Goal: Task Accomplishment & Management: Complete application form

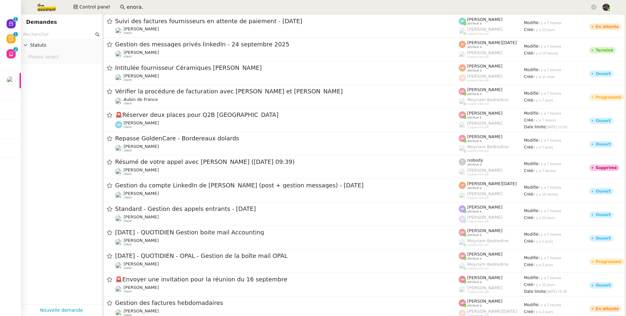
click at [39, 31] on input "text" at bounding box center [58, 35] width 71 height 8
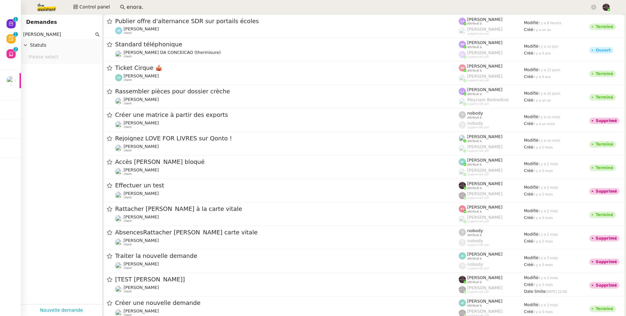
click at [42, 35] on input "bertrand canavaggio" at bounding box center [58, 35] width 71 height 8
click at [37, 34] on input "bertrand canavaggio" at bounding box center [58, 35] width 71 height 8
drag, startPoint x: 42, startPoint y: 34, endPoint x: 32, endPoint y: 33, distance: 10.2
click at [32, 33] on input "bertrand canavaggio" at bounding box center [58, 35] width 71 height 8
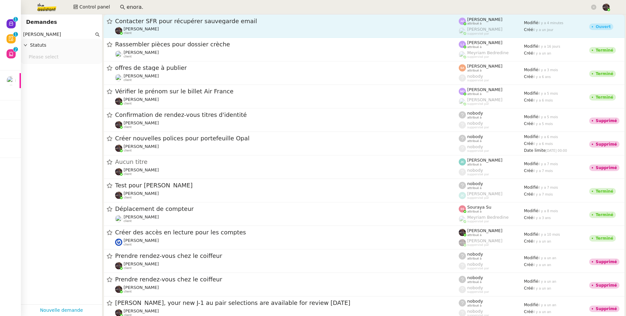
type input "bert canavaggio"
click at [171, 25] on div "Contacter SFR pour récupérer sauvegarde email Bert Canavaggio client" at bounding box center [287, 26] width 344 height 18
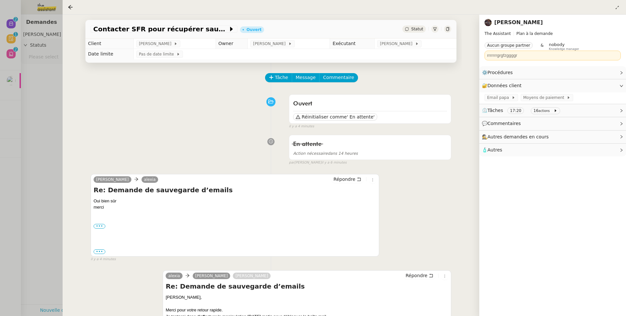
click at [508, 24] on link "Bert Canavaggio" at bounding box center [519, 22] width 49 height 6
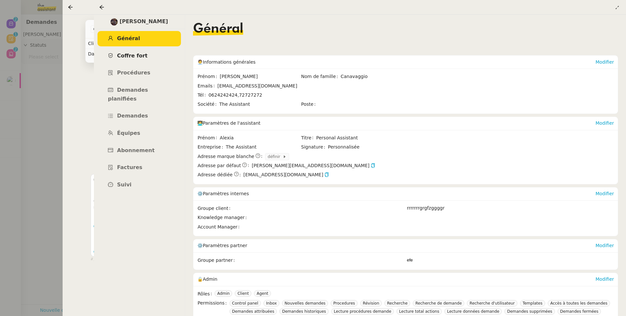
click at [151, 55] on link "Coffre fort" at bounding box center [140, 55] width 84 height 15
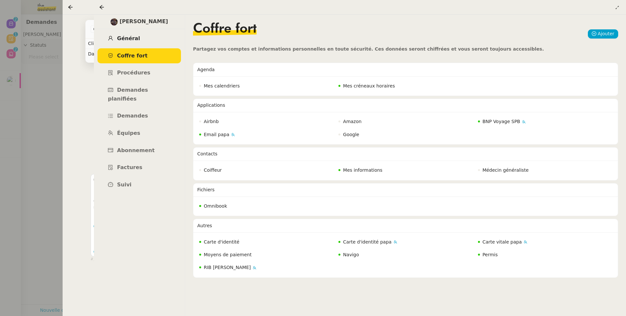
drag, startPoint x: 154, startPoint y: 37, endPoint x: 157, endPoint y: 40, distance: 4.4
click at [154, 37] on link "Général" at bounding box center [140, 38] width 84 height 15
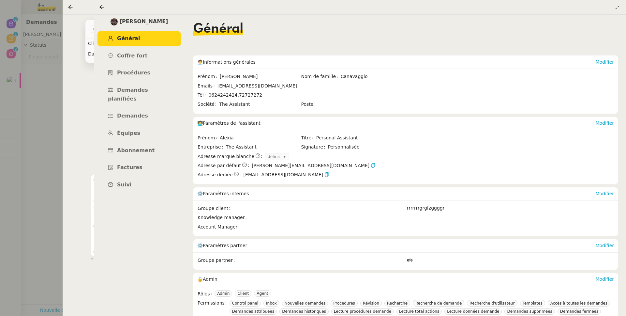
scroll to position [97, 0]
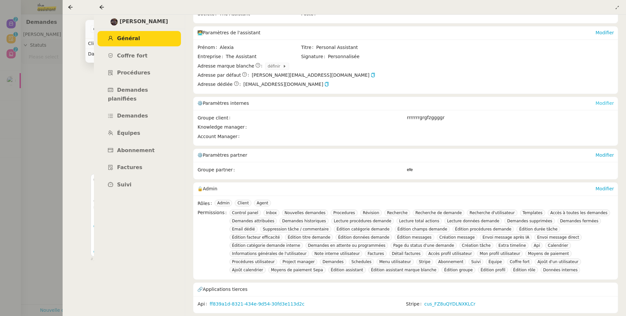
click at [606, 100] on link "Modifier" at bounding box center [605, 102] width 19 height 5
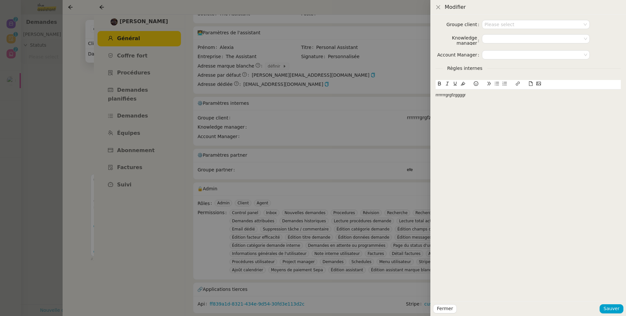
click at [495, 99] on div "rrrrrrrgrgfzggggr" at bounding box center [528, 94] width 185 height 11
click at [617, 312] on span "Sauver" at bounding box center [612, 309] width 16 height 8
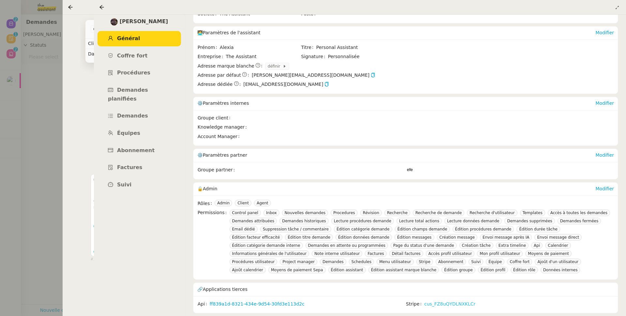
click at [445, 300] on link "cus_FZ8uQYDLNXKLCr" at bounding box center [449, 304] width 51 height 8
click at [34, 179] on div at bounding box center [313, 158] width 626 height 316
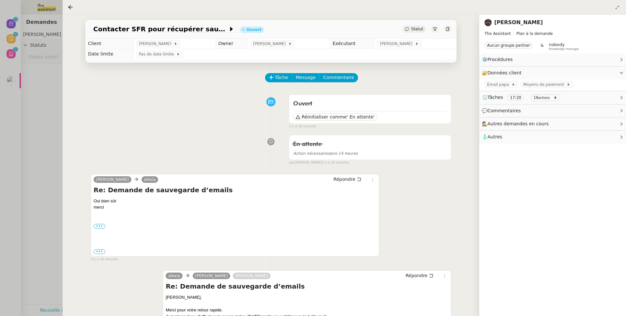
click at [34, 179] on div at bounding box center [313, 158] width 626 height 316
click at [54, 151] on div at bounding box center [313, 158] width 626 height 316
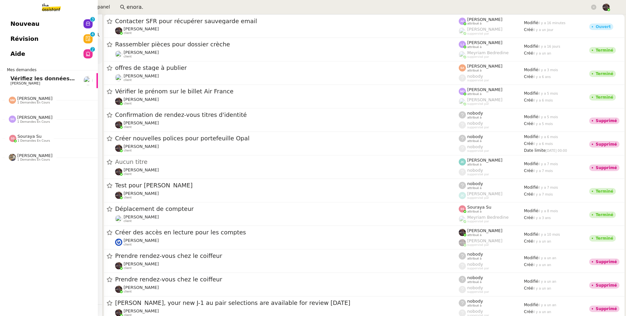
click at [14, 19] on span "Nouveau" at bounding box center [24, 24] width 29 height 10
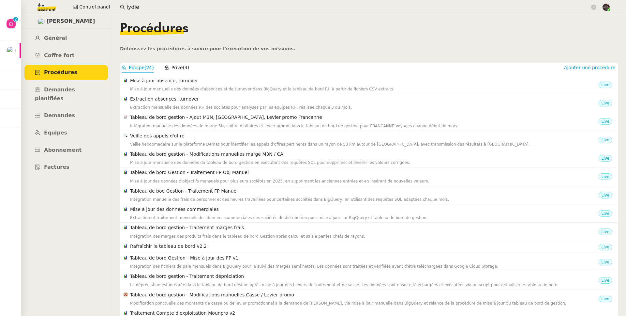
scroll to position [61, 0]
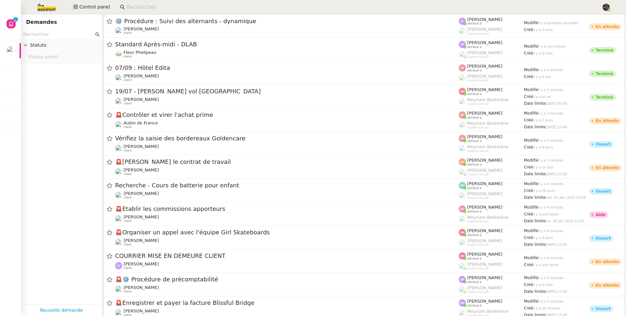
click at [159, 9] on input at bounding box center [361, 7] width 469 height 9
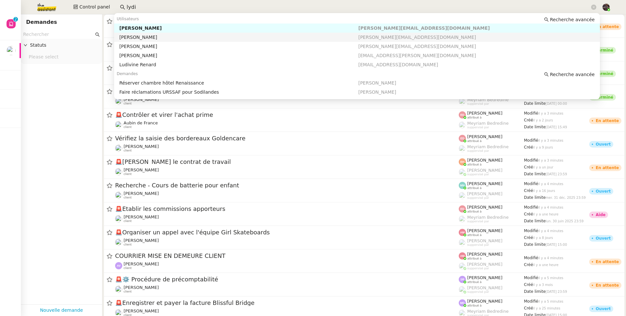
click at [164, 34] on nz-auto-option "Lydie Laulon lydie.laulon@mont-de-marsan.leclerc" at bounding box center [357, 37] width 486 height 9
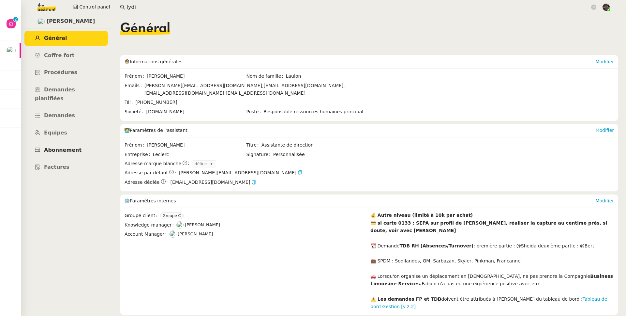
click at [77, 143] on link "Abonnement" at bounding box center [66, 150] width 84 height 15
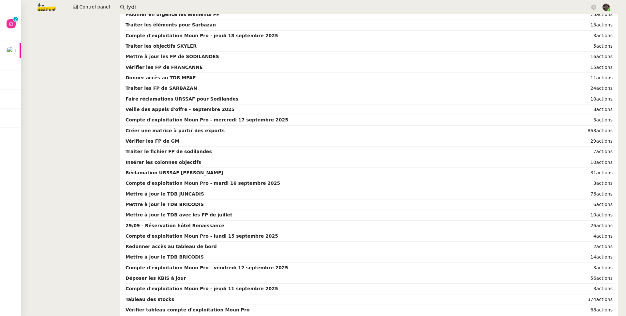
scroll to position [498, 0]
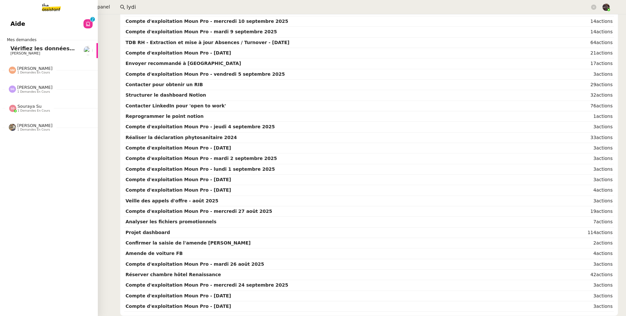
click at [11, 53] on span "[PERSON_NAME]" at bounding box center [25, 53] width 30 height 4
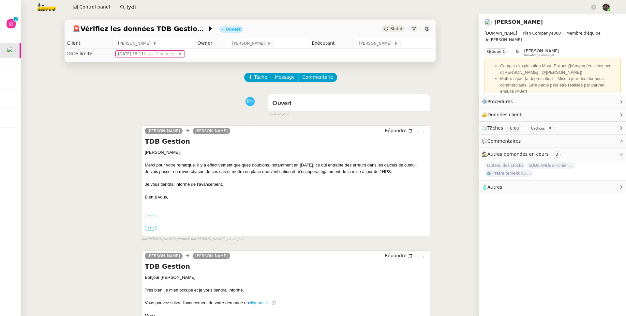
click at [515, 23] on link "[PERSON_NAME]" at bounding box center [519, 22] width 49 height 6
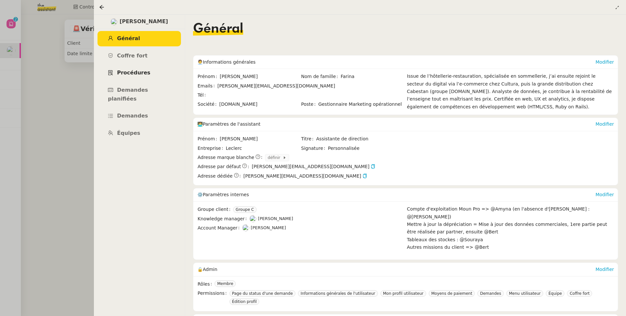
click at [157, 70] on link "Procédures" at bounding box center [140, 72] width 84 height 15
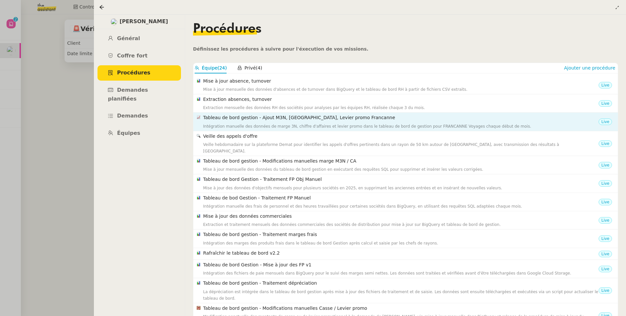
click at [296, 117] on h4 "Tableau de bord gestion - Ajout M3N, [GEOGRAPHIC_DATA], Levier promo Francanne" at bounding box center [401, 118] width 396 height 8
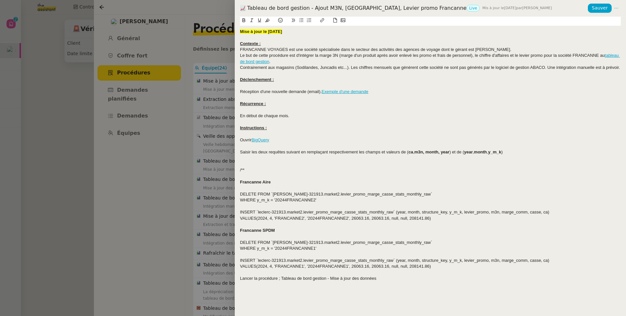
click at [209, 124] on div at bounding box center [313, 158] width 626 height 316
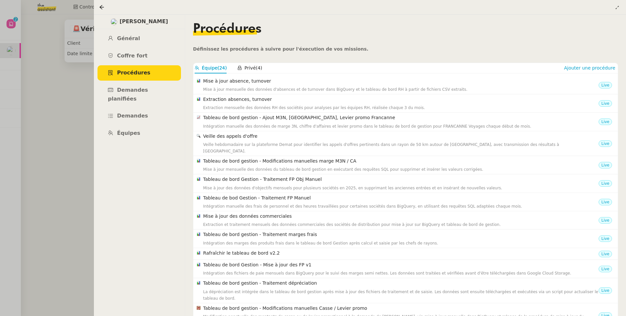
scroll to position [61, 0]
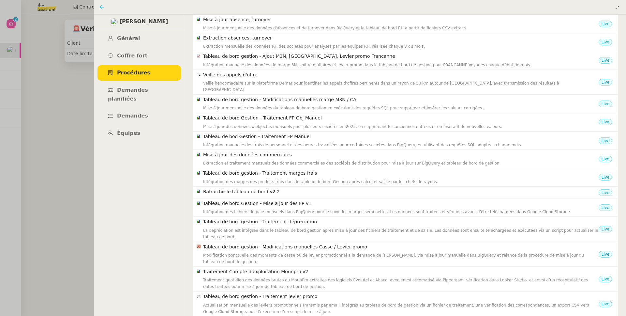
click at [102, 8] on icon at bounding box center [101, 7] width 5 height 5
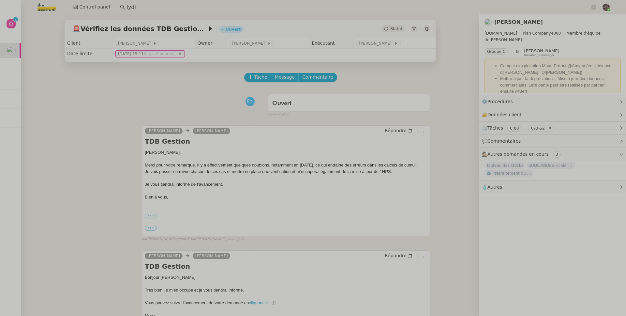
click at [171, 11] on nz-input-group "lydi" at bounding box center [358, 7] width 484 height 10
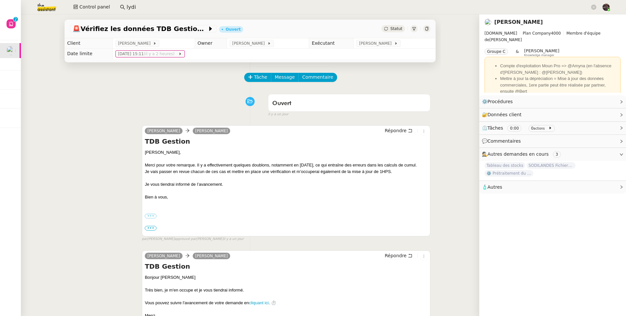
click at [171, 11] on input "lydi" at bounding box center [359, 7] width 464 height 9
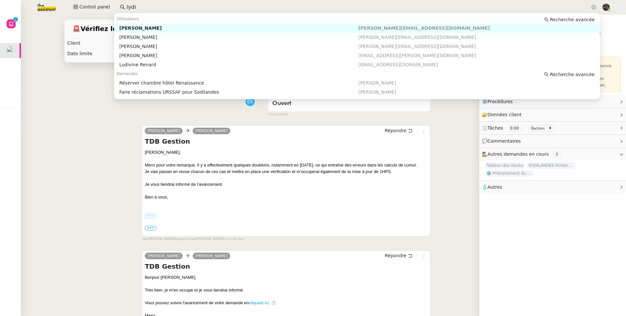
click at [168, 8] on input "lydi" at bounding box center [359, 7] width 464 height 9
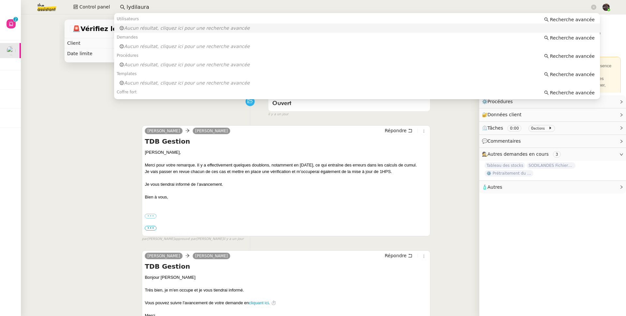
type input "lydilaura"
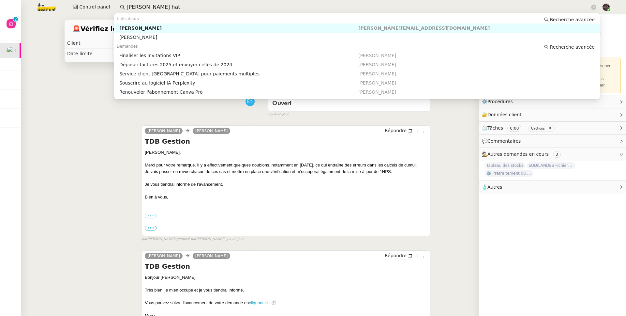
click at [235, 26] on div "Laura Hateau" at bounding box center [238, 28] width 239 height 6
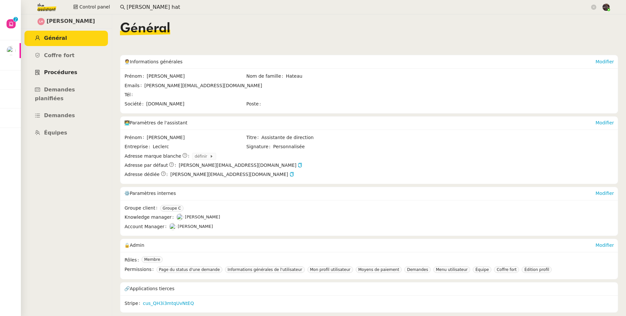
click at [62, 79] on link "Procédures" at bounding box center [66, 72] width 84 height 15
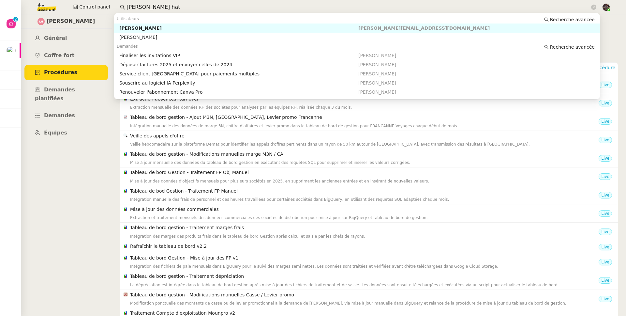
click at [130, 7] on input "laura hat" at bounding box center [359, 7] width 464 height 9
click at [59, 129] on span "Équipes" at bounding box center [55, 132] width 23 height 6
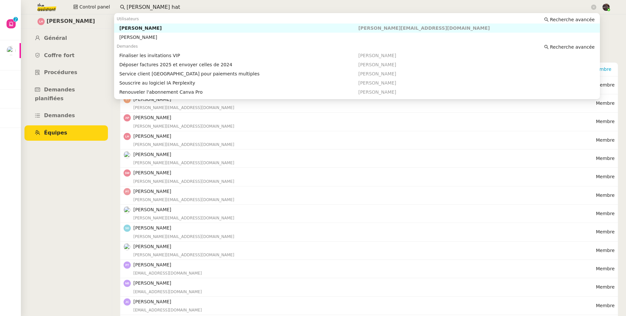
click at [141, 9] on input "laura hat" at bounding box center [359, 7] width 464 height 9
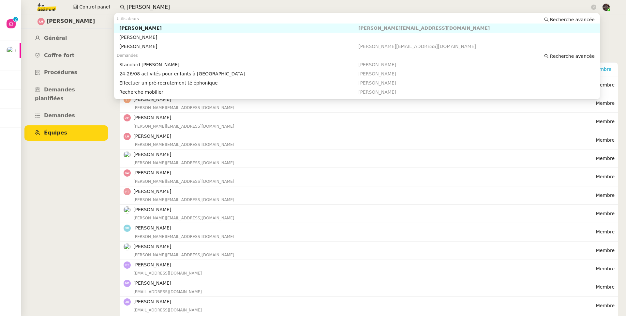
click at [152, 28] on div "Camille Cazade" at bounding box center [238, 28] width 239 height 6
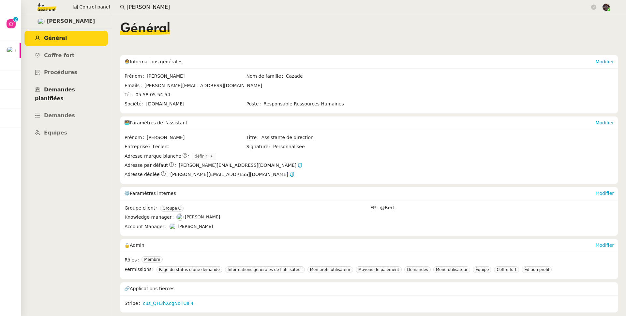
click at [73, 93] on link "Demandes planifiées" at bounding box center [66, 94] width 84 height 24
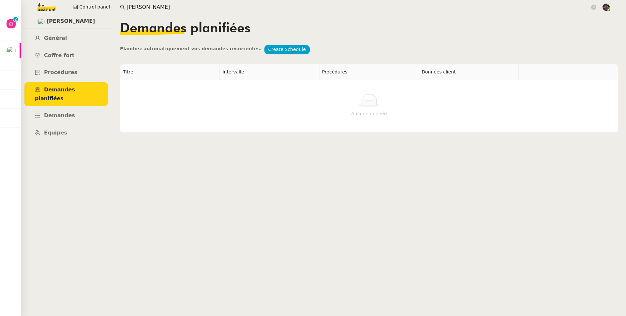
click at [69, 64] on ul "Général Coffre fort Procédures Demandes planifiées Demandes Équipes" at bounding box center [66, 86] width 91 height 110
click at [70, 68] on link "Procédures" at bounding box center [66, 72] width 84 height 15
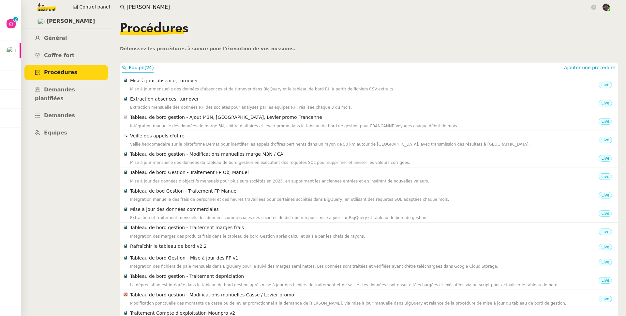
click at [193, 3] on input "camille caza" at bounding box center [359, 7] width 464 height 9
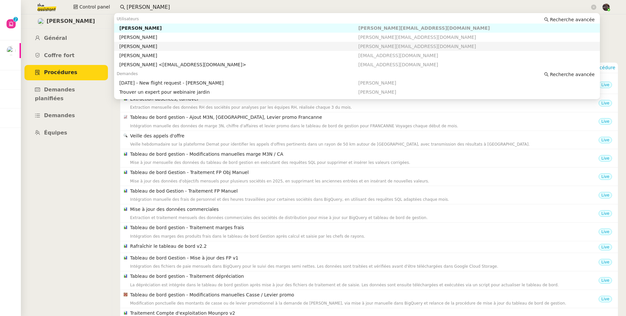
click at [171, 42] on nz-auto-option "Simon Winum simon.winum@mont-de-marsan.leclerc" at bounding box center [357, 46] width 486 height 9
type input "simon w"
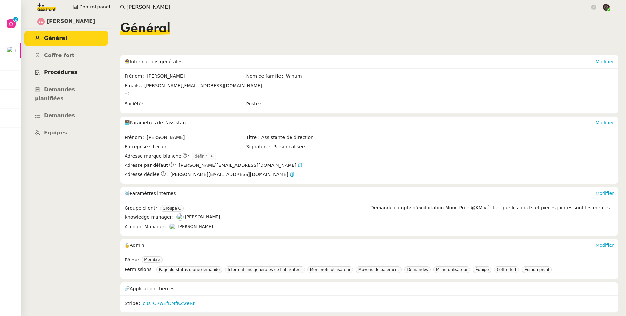
click at [84, 68] on link "Procédures" at bounding box center [66, 72] width 84 height 15
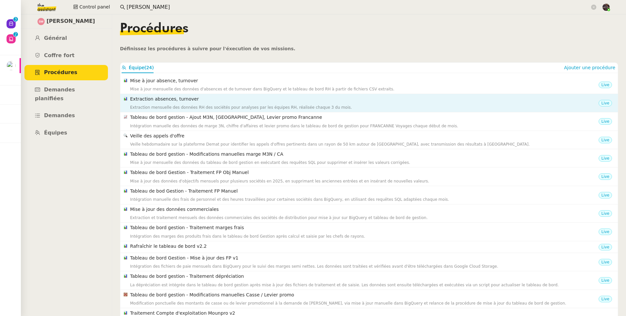
click at [242, 111] on nz-list-item "Extraction absences, turnover Extraction mensuelle des données RH des sociétés …" at bounding box center [369, 103] width 498 height 18
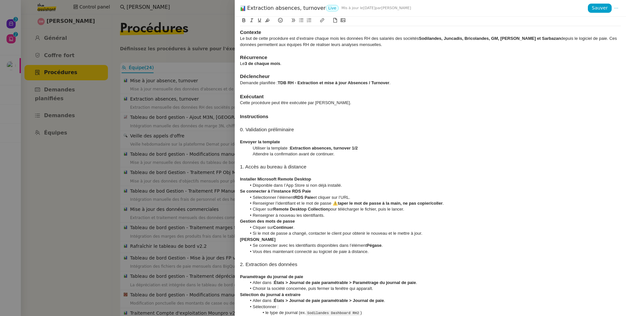
click at [121, 129] on div at bounding box center [313, 158] width 626 height 316
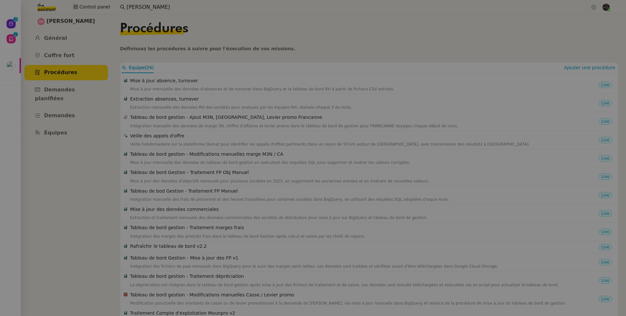
scroll to position [61, 0]
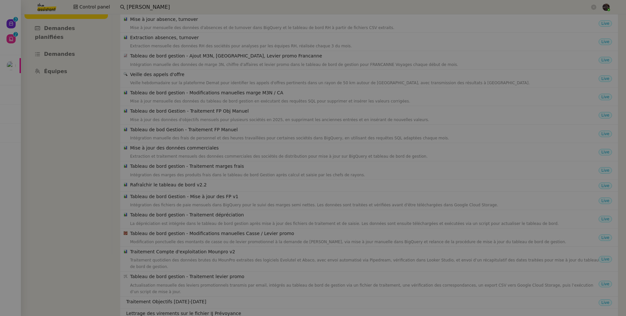
click at [155, 125] on nz-list-item "Tableau de bod Gestion - Traitement FP Manuel Intégration manuelle des frais de…" at bounding box center [369, 134] width 498 height 18
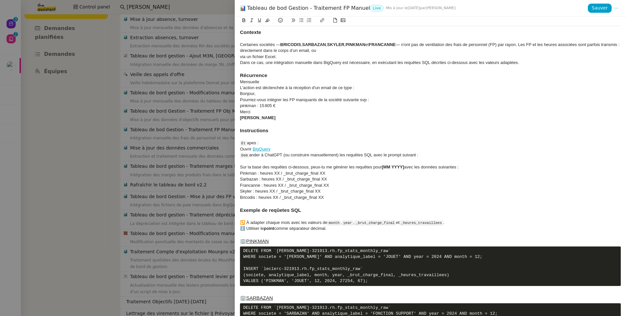
click at [160, 117] on div at bounding box center [313, 158] width 626 height 316
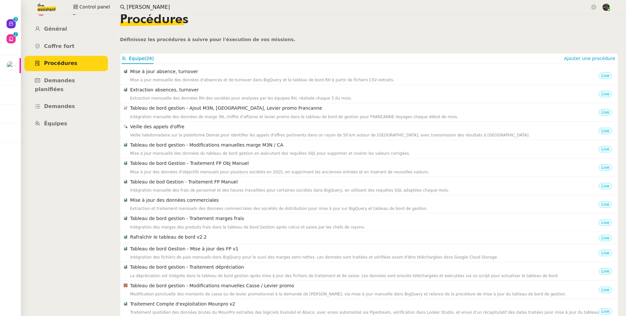
scroll to position [0, 0]
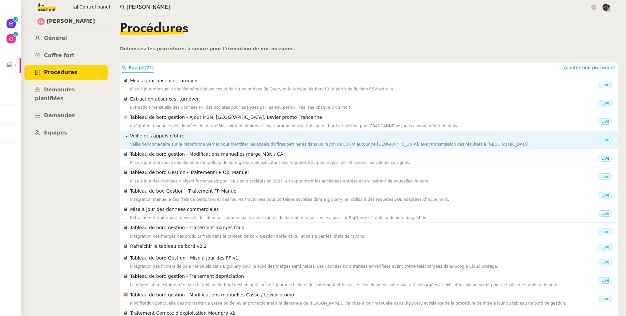
click at [178, 135] on h4 "Veille des appels d'offre" at bounding box center [364, 136] width 469 height 8
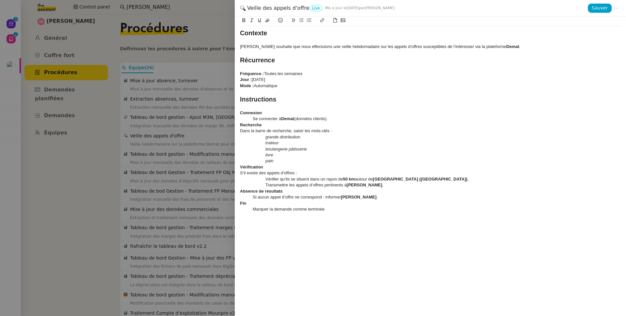
click at [135, 149] on div at bounding box center [313, 158] width 626 height 316
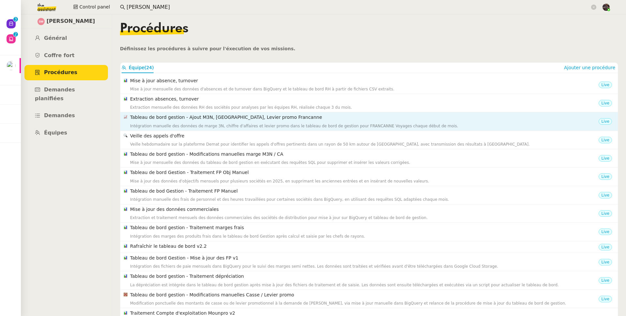
click at [180, 125] on div "Intégration manuelle des données de marge 3N, chiffre d'affaires et levier prom…" at bounding box center [364, 126] width 469 height 7
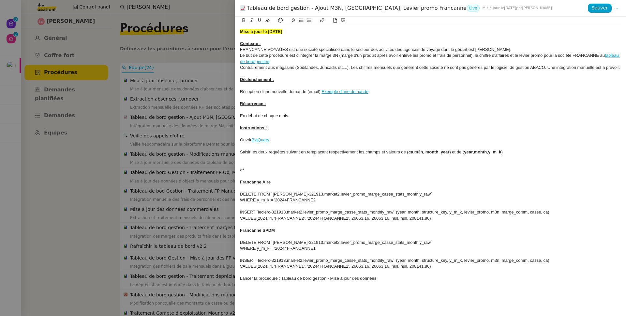
click at [392, 69] on div "Contrairement aux magasins (Sodilandes, Juncadis etc...). Les chiffres mensuels…" at bounding box center [430, 68] width 381 height 6
click at [315, 131] on div "Instructions :" at bounding box center [430, 128] width 381 height 6
click at [199, 123] on div at bounding box center [313, 158] width 626 height 316
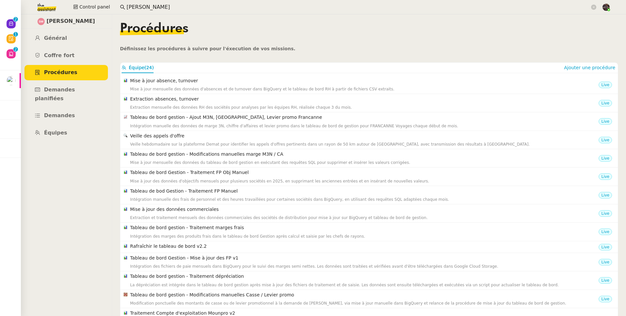
click at [42, 9] on img at bounding box center [41, 7] width 51 height 14
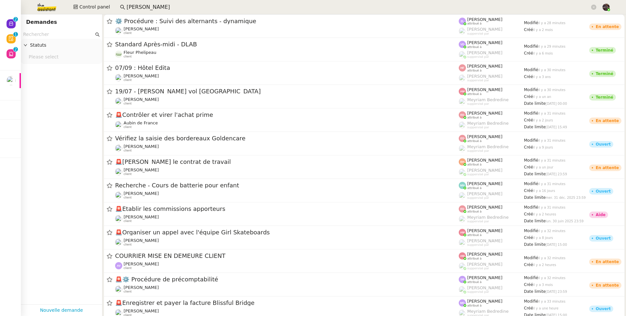
click at [57, 34] on input "text" at bounding box center [58, 35] width 71 height 8
click at [73, 306] on link "Nouvelle demande" at bounding box center [61, 310] width 43 height 8
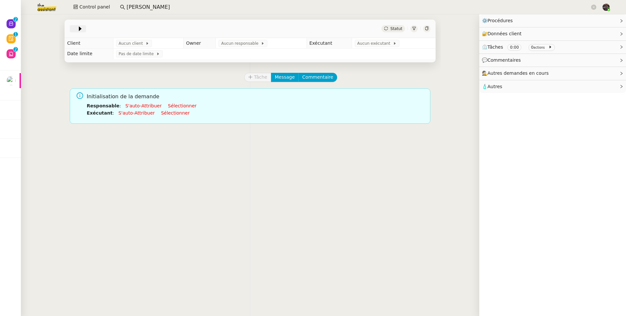
click at [78, 31] on icon at bounding box center [80, 28] width 7 height 7
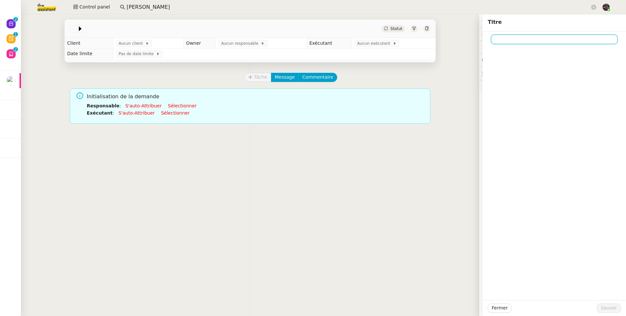
click at [511, 43] on input at bounding box center [554, 39] width 127 height 9
click at [123, 47] on span "Aucun client" at bounding box center [132, 43] width 27 height 7
click at [491, 38] on icon at bounding box center [493, 39] width 5 height 5
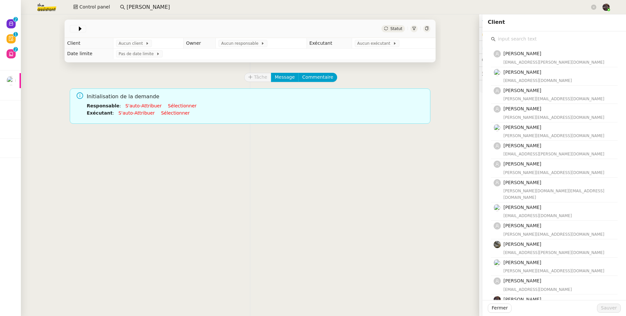
click at [497, 37] on input "text" at bounding box center [557, 39] width 122 height 9
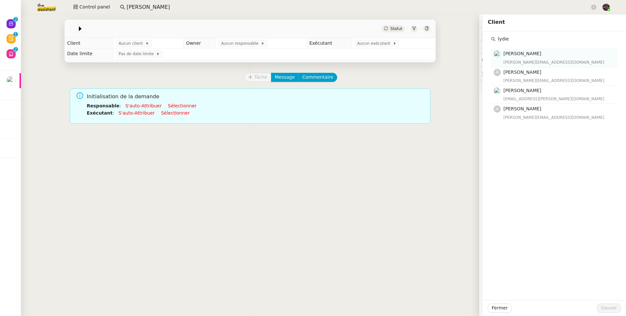
type input "lydie"
click at [523, 53] on span "[PERSON_NAME]" at bounding box center [523, 53] width 38 height 5
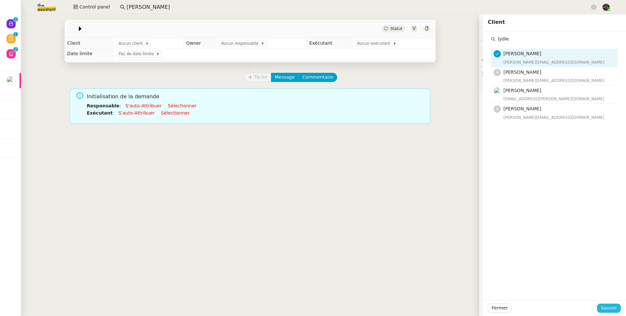
click at [608, 309] on span "Sauver" at bounding box center [609, 308] width 16 height 8
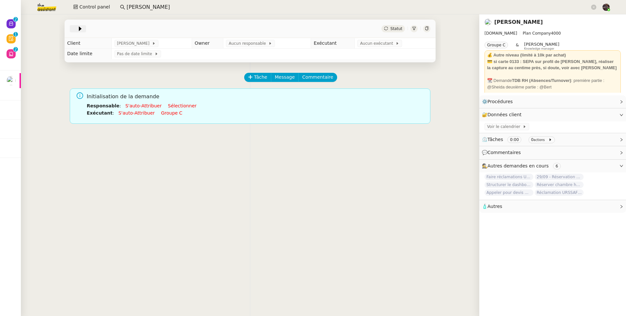
click at [78, 28] on icon at bounding box center [80, 28] width 7 height 7
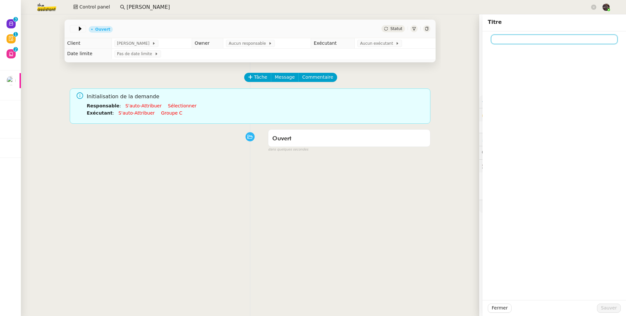
click at [563, 38] on input at bounding box center [554, 39] width 127 height 9
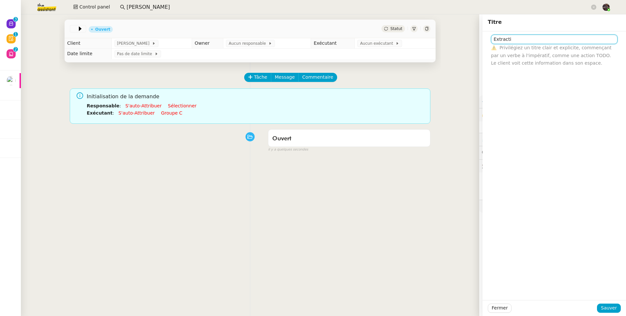
type input "Extractio"
type input "Tableau de bord"
type input "Maintenance tableau de bord RH"
click at [608, 312] on button "Sauver" at bounding box center [609, 307] width 24 height 9
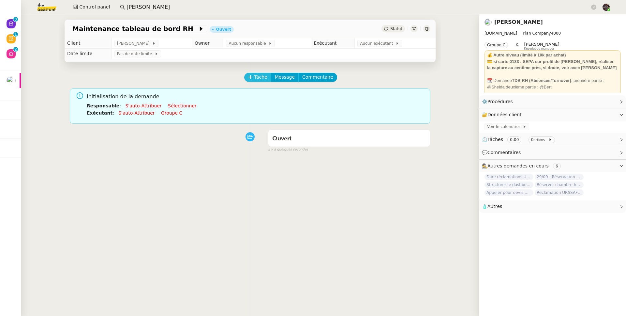
click at [254, 78] on span "Tâche" at bounding box center [260, 77] width 13 height 8
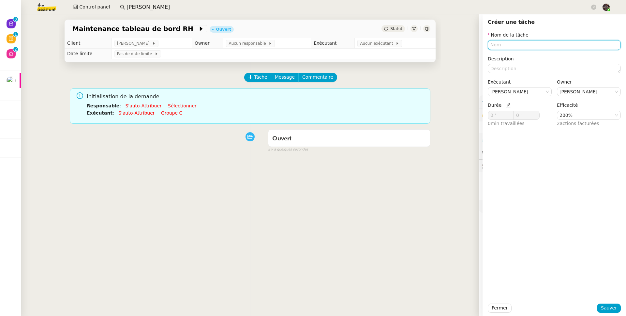
click at [507, 44] on input "text" at bounding box center [554, 44] width 133 height 9
click at [506, 105] on icon at bounding box center [508, 105] width 5 height 5
drag, startPoint x: 496, startPoint y: 116, endPoint x: 474, endPoint y: 115, distance: 21.9
click at [474, 115] on app-ticket "Maintenance tableau de bord RH Ouvert Statut Client Lydie Laulon Owner Aucun re…" at bounding box center [323, 164] width 605 height 301
type input "45 '"
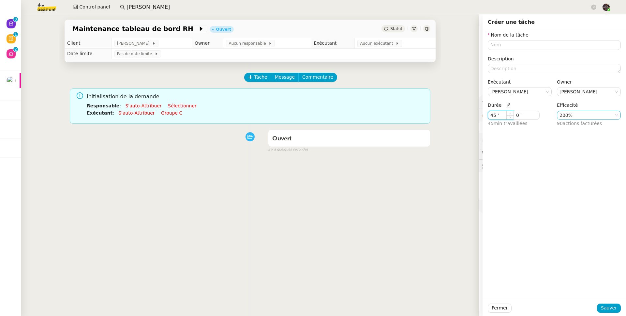
click at [568, 117] on nz-select-item "200%" at bounding box center [589, 115] width 59 height 8
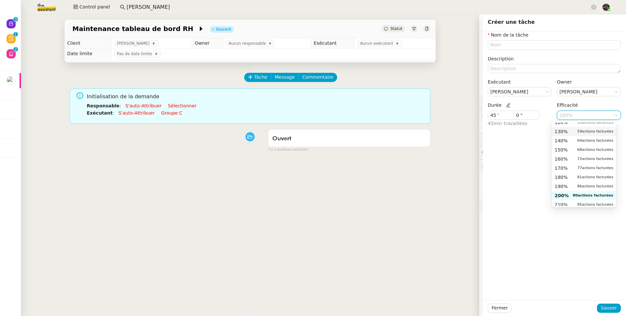
scroll to position [113, 0]
click at [570, 157] on nz-option-item "150% 68 actions facturées" at bounding box center [584, 153] width 64 height 9
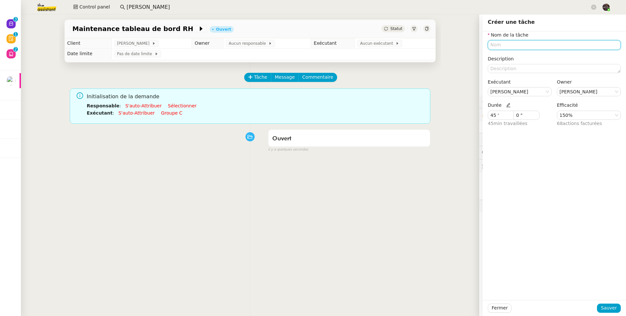
click at [504, 43] on input "text" at bounding box center [554, 44] width 133 height 9
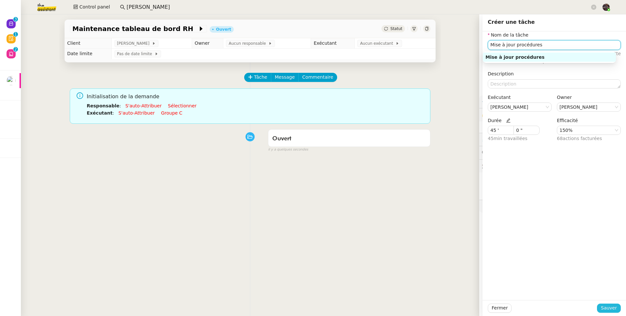
type input "Mise à jour procédures"
click at [606, 311] on span "Sauver" at bounding box center [609, 308] width 16 height 8
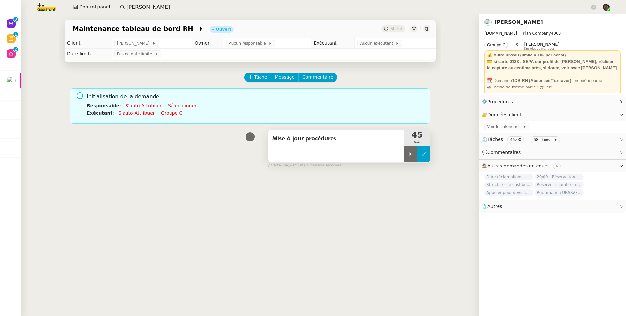
click at [421, 155] on icon at bounding box center [423, 154] width 5 height 4
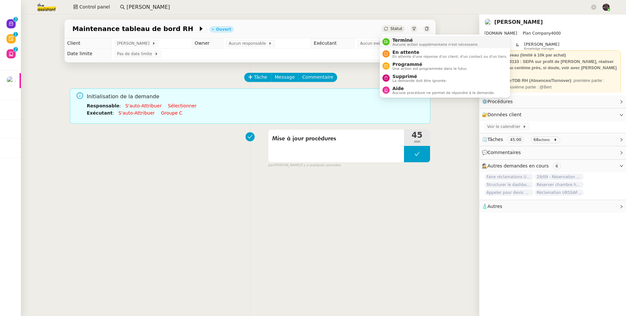
click at [406, 38] on span "Terminé" at bounding box center [435, 40] width 86 height 5
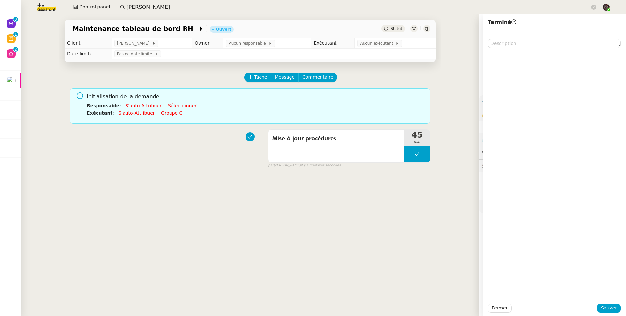
click at [127, 109] on li "Responsable : S'auto-attribuer Sélectionner" at bounding box center [256, 105] width 339 height 7
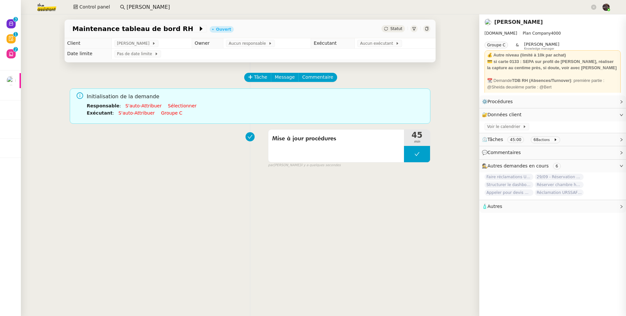
drag, startPoint x: 128, startPoint y: 107, endPoint x: 129, endPoint y: 113, distance: 6.5
click at [128, 107] on link "S'auto-attribuer" at bounding box center [143, 105] width 36 height 5
click at [129, 115] on link "S'auto-attribuer" at bounding box center [136, 112] width 36 height 5
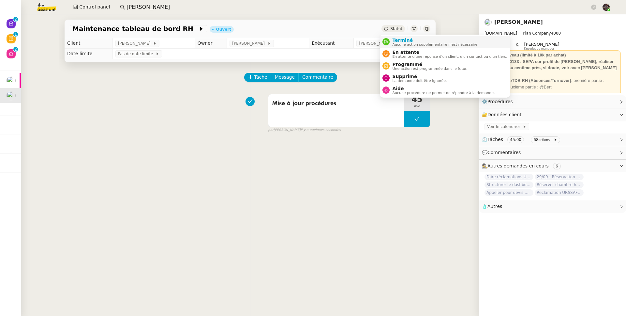
click at [402, 43] on span "Aucune action supplémentaire n'est nécessaire." at bounding box center [435, 45] width 86 height 4
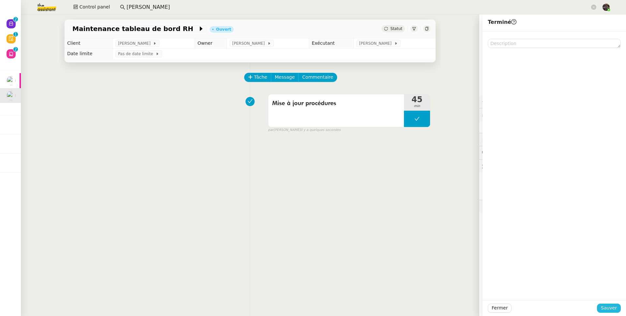
click at [604, 305] on span "Sauver" at bounding box center [609, 308] width 16 height 8
